Goal: Information Seeking & Learning: Learn about a topic

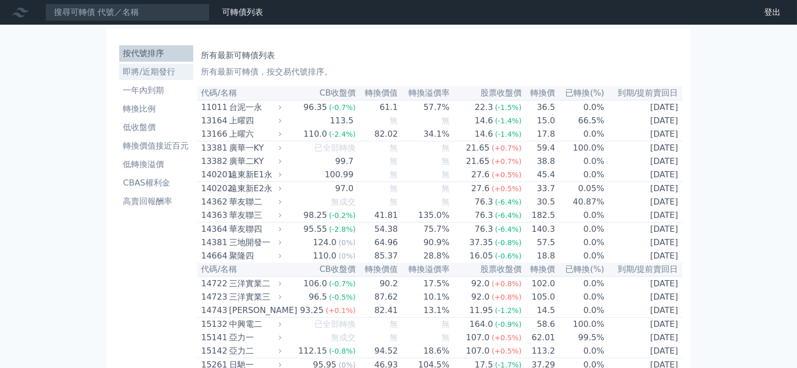
click at [173, 70] on li "即將/近期發行" at bounding box center [156, 72] width 74 height 12
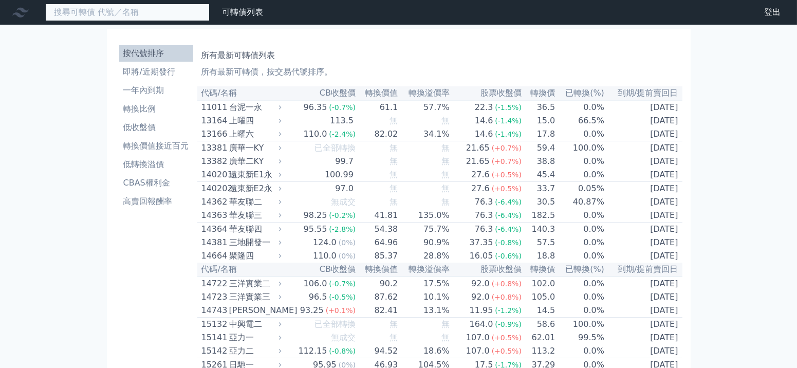
click at [159, 12] on input at bounding box center [127, 12] width 164 height 17
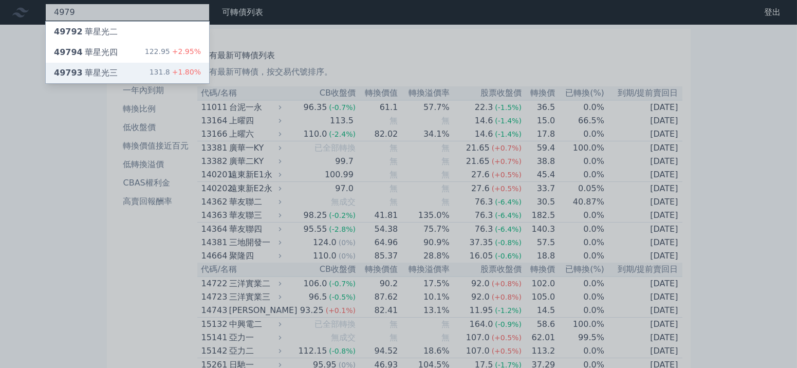
type input "4979"
click at [167, 63] on div "49793 華星光三 131.8 +1.80%" at bounding box center [127, 73] width 163 height 21
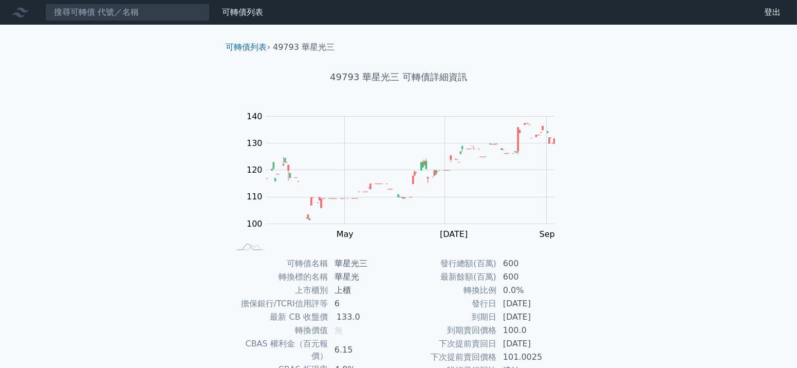
click at [114, 3] on nav "可轉債列表 財務數據 可轉債列表 財務數據 登出 登出" at bounding box center [398, 12] width 797 height 25
click at [116, 14] on input at bounding box center [127, 12] width 164 height 17
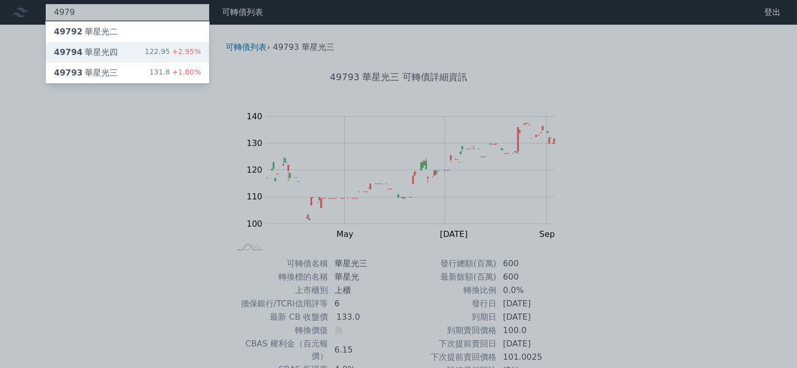
type input "4979"
click at [154, 56] on div "122.95 +2.95%" at bounding box center [173, 52] width 56 height 12
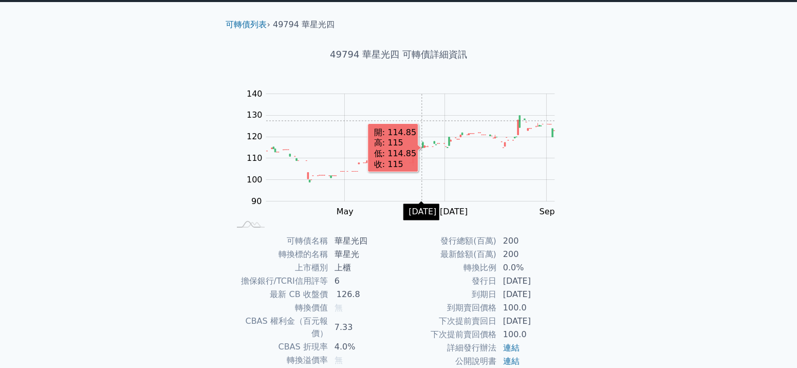
scroll to position [103, 0]
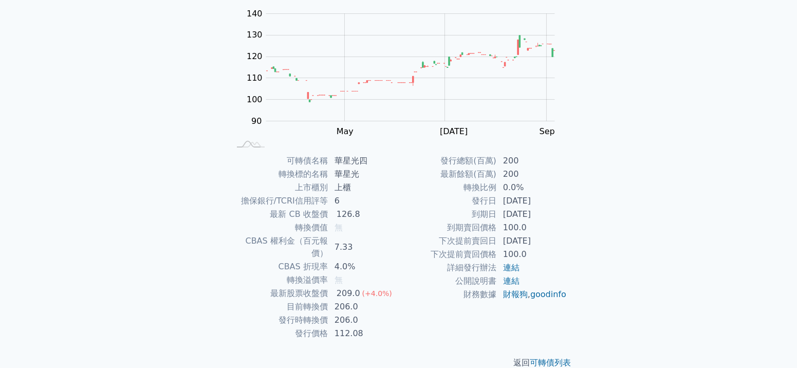
click at [340, 275] on span "無" at bounding box center [339, 280] width 8 height 10
click at [532, 197] on td "[DATE]" at bounding box center [532, 200] width 70 height 13
